Goal: Find specific page/section: Find specific page/section

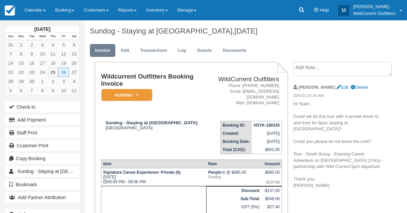
scroll to position [8, 0]
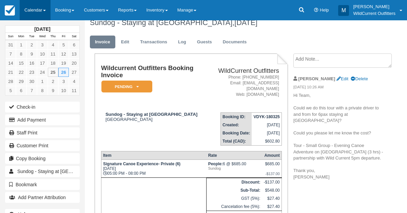
click at [32, 17] on link "Calendar" at bounding box center [35, 10] width 31 height 20
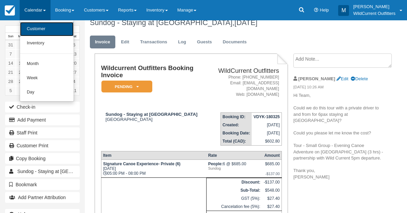
click at [31, 35] on link "Customer" at bounding box center [47, 29] width 54 height 14
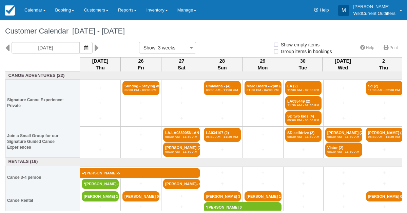
select select
